Goal: Find contact information: Find contact information

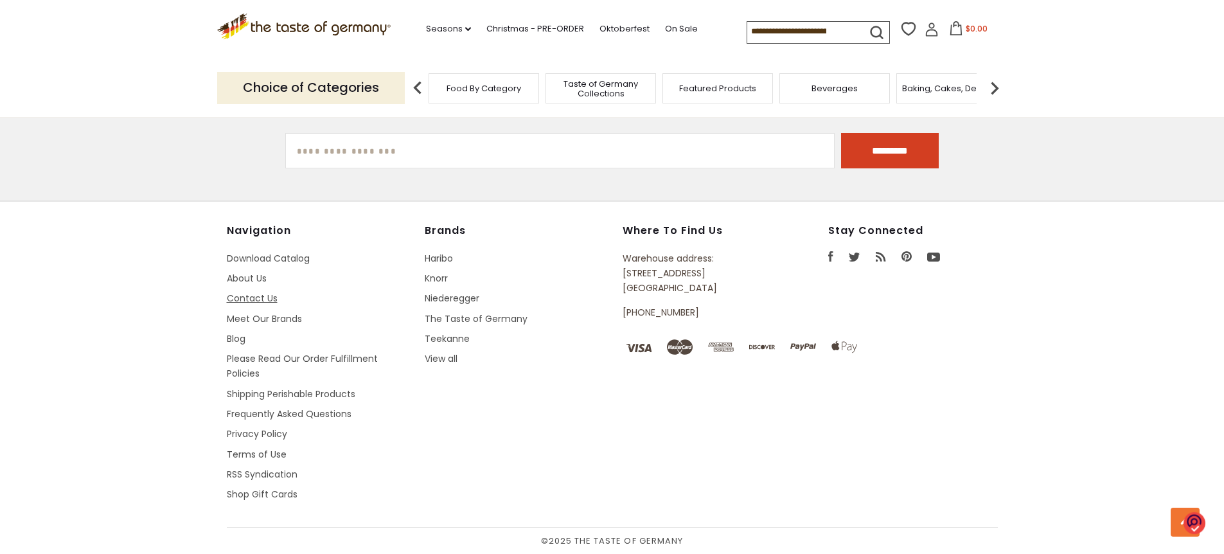
scroll to position [1725, 0]
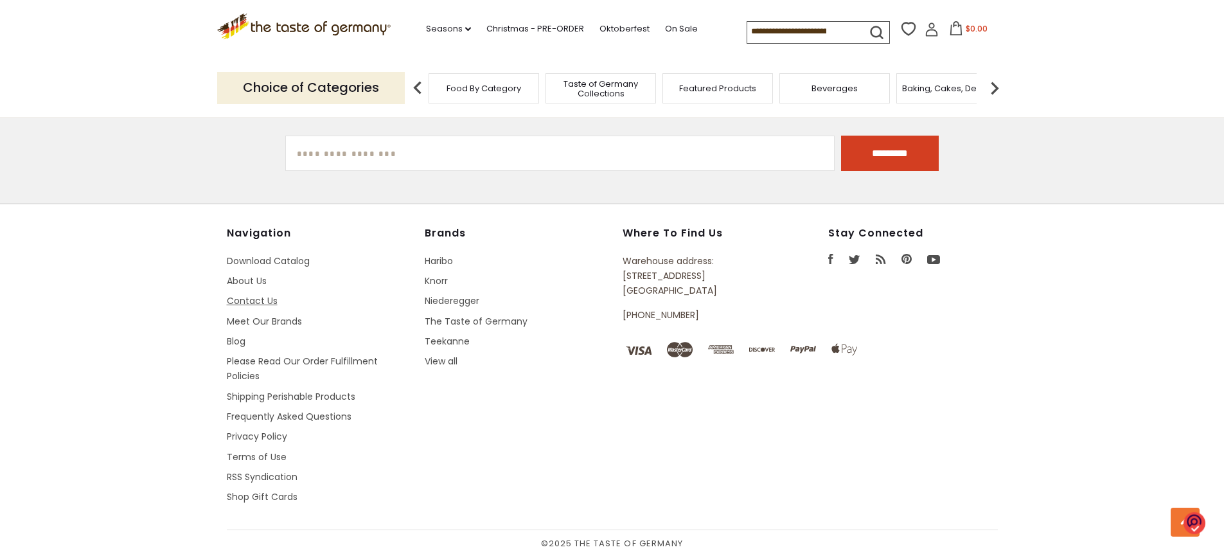
click at [266, 303] on link "Contact Us" at bounding box center [252, 300] width 51 height 13
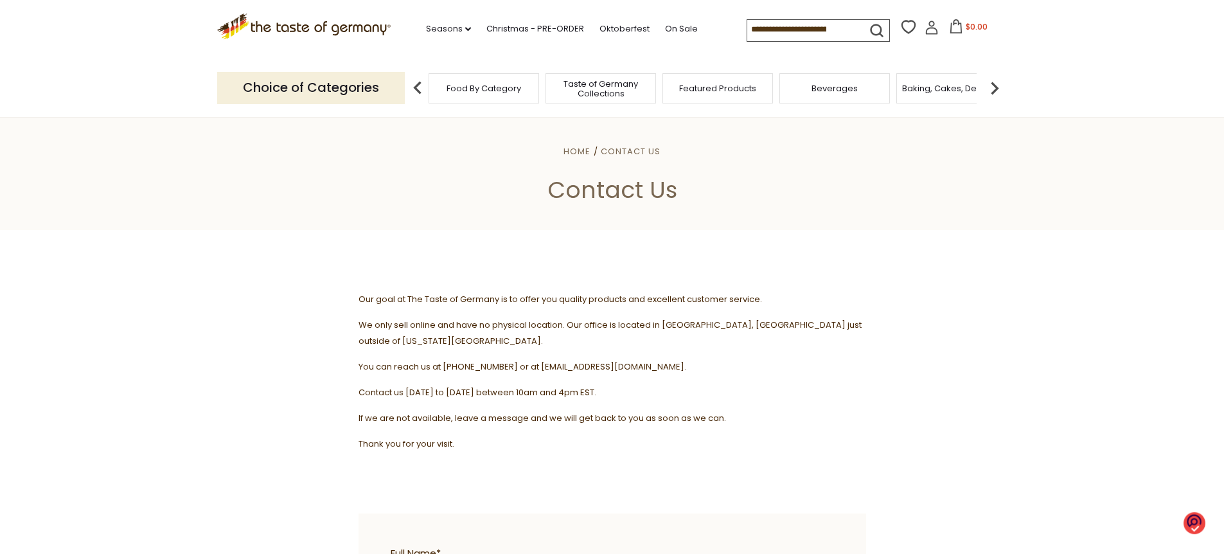
click at [624, 193] on h1 "Contact Us" at bounding box center [612, 189] width 1144 height 29
click at [639, 152] on span "Contact Us" at bounding box center [631, 151] width 60 height 12
